Goal: Find contact information: Find contact information

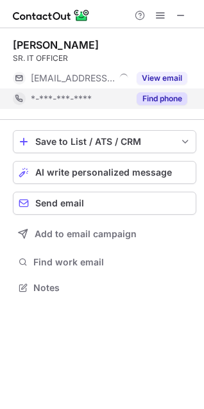
scroll to position [279, 204]
click at [141, 102] on button "Find phone" at bounding box center [162, 98] width 51 height 13
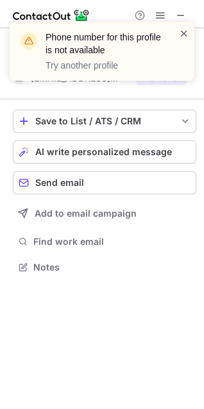
scroll to position [259, 204]
click at [182, 30] on span at bounding box center [184, 33] width 10 height 13
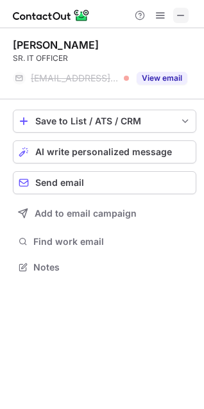
click at [182, 19] on span at bounding box center [181, 15] width 10 height 10
